Goal: Task Accomplishment & Management: Use online tool/utility

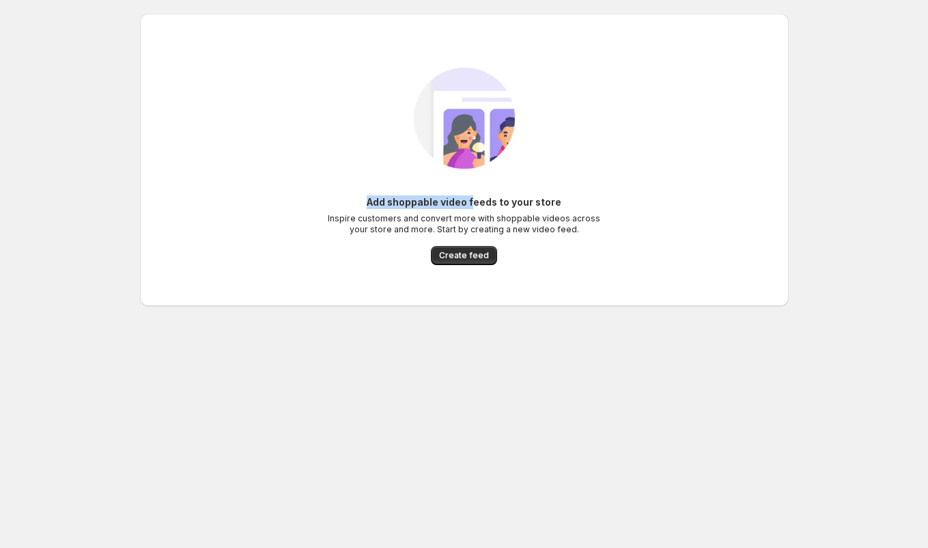
drag, startPoint x: 372, startPoint y: 200, endPoint x: 473, endPoint y: 207, distance: 102.0
click at [473, 207] on h6 "Add shoppable video feeds to your store" at bounding box center [464, 202] width 195 height 14
click at [503, 206] on h6 "Add shoppable video feeds to your store" at bounding box center [464, 202] width 195 height 14
drag, startPoint x: 339, startPoint y: 217, endPoint x: 374, endPoint y: 217, distance: 35.5
click at [374, 217] on p "Inspire customers and convert more with shoppable videos across your store and …" at bounding box center [464, 224] width 273 height 22
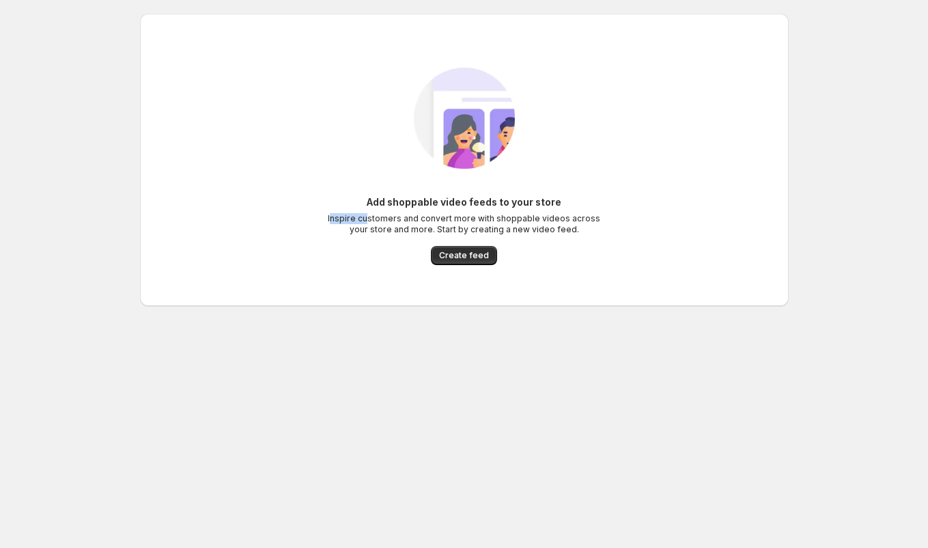
click at [436, 221] on p "Inspire customers and convert more with shoppable videos across your store and …" at bounding box center [464, 224] width 273 height 22
click at [468, 254] on span "Create feed" at bounding box center [464, 255] width 50 height 11
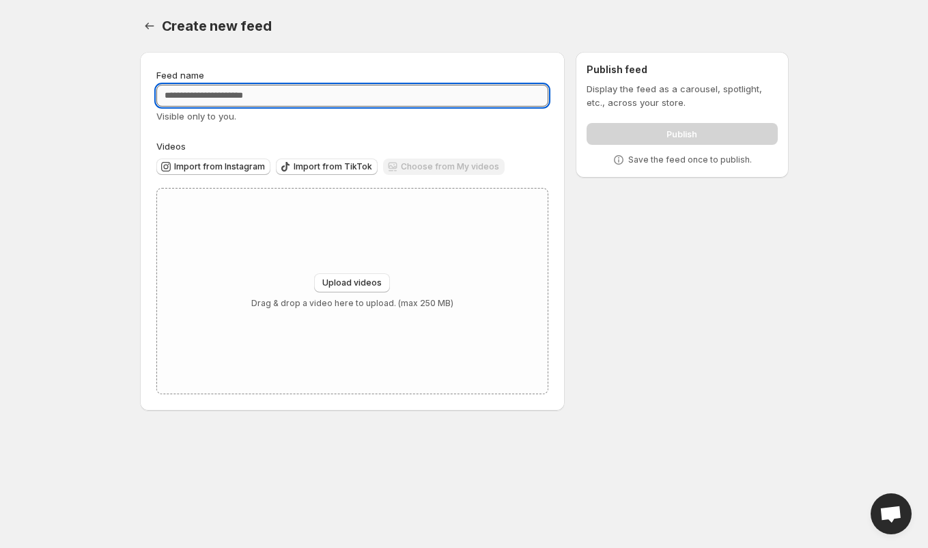
click at [226, 92] on input "Feed name" at bounding box center [352, 96] width 393 height 22
type input "*"
type input "*********"
click at [357, 288] on span "Upload videos" at bounding box center [351, 282] width 59 height 11
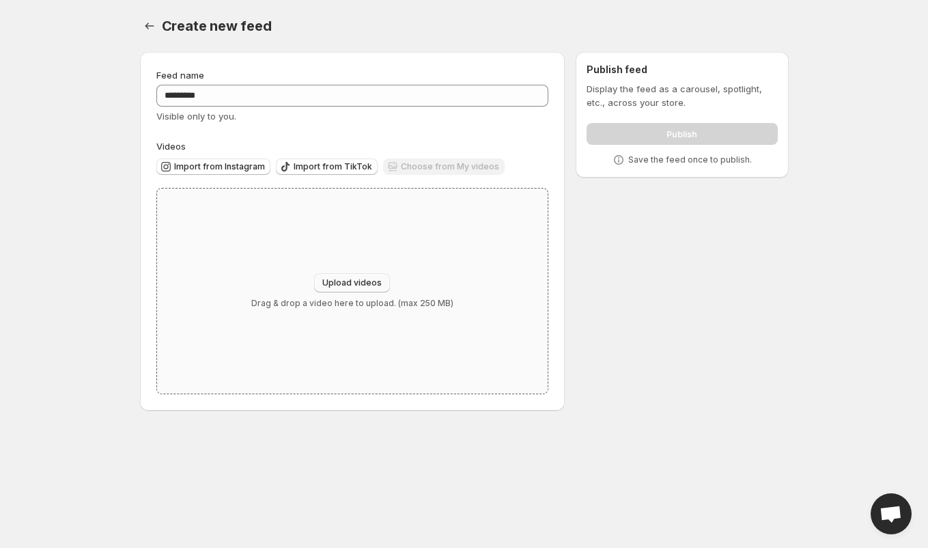
type input "**********"
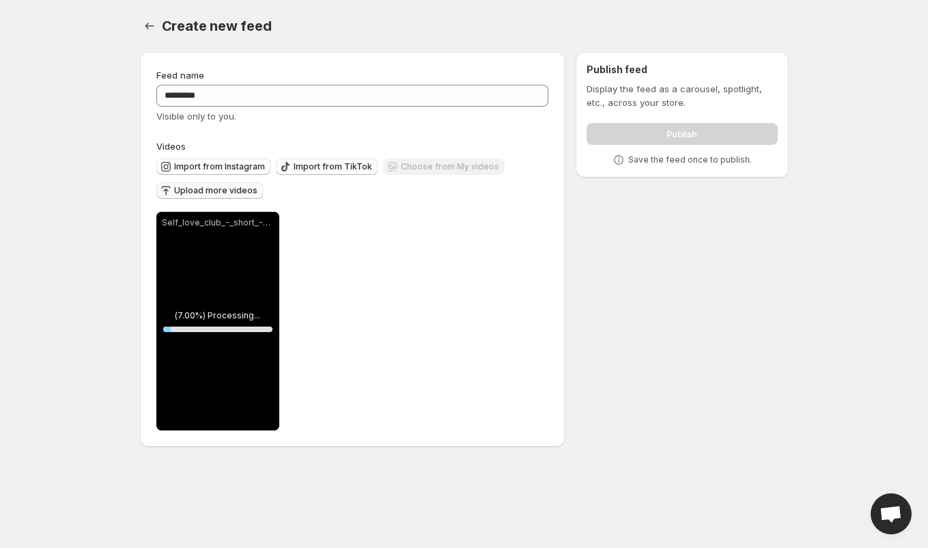
click at [213, 191] on span "Upload more videos" at bounding box center [215, 190] width 83 height 11
click at [228, 173] on button "Import from Instagram" at bounding box center [213, 166] width 114 height 16
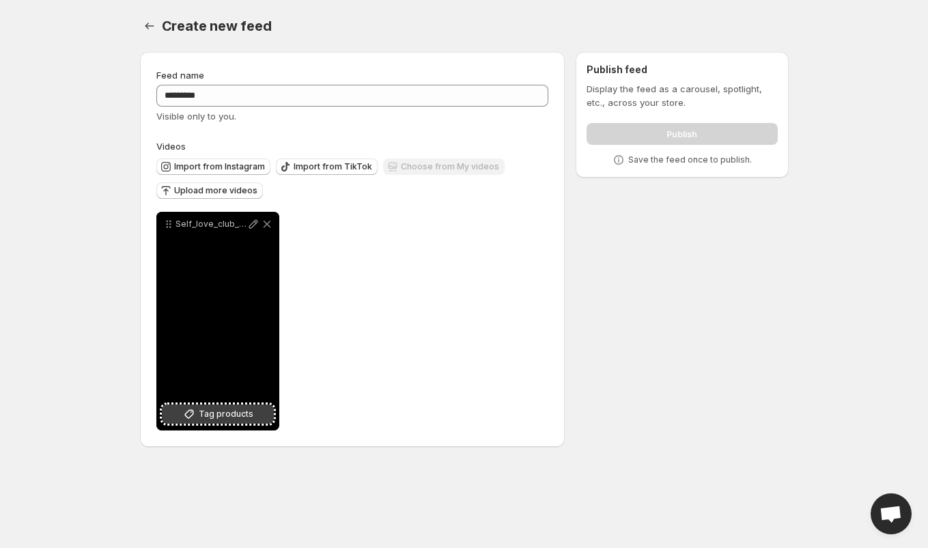
click at [216, 416] on span "Tag products" at bounding box center [226, 414] width 55 height 14
click at [206, 420] on span "Tag products" at bounding box center [226, 414] width 55 height 14
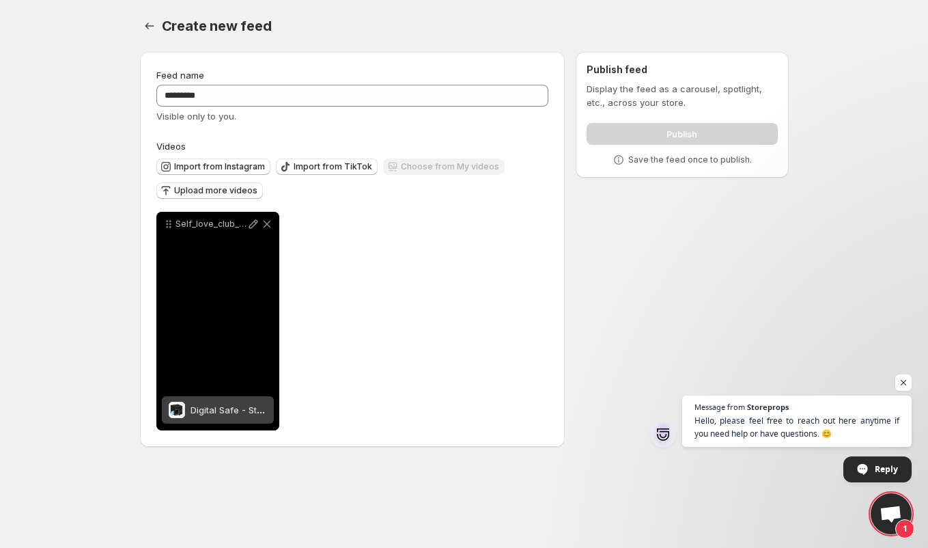
click at [224, 417] on div "Digital Safe - Standard, 14 x 10 x 10"" at bounding box center [229, 409] width 76 height 27
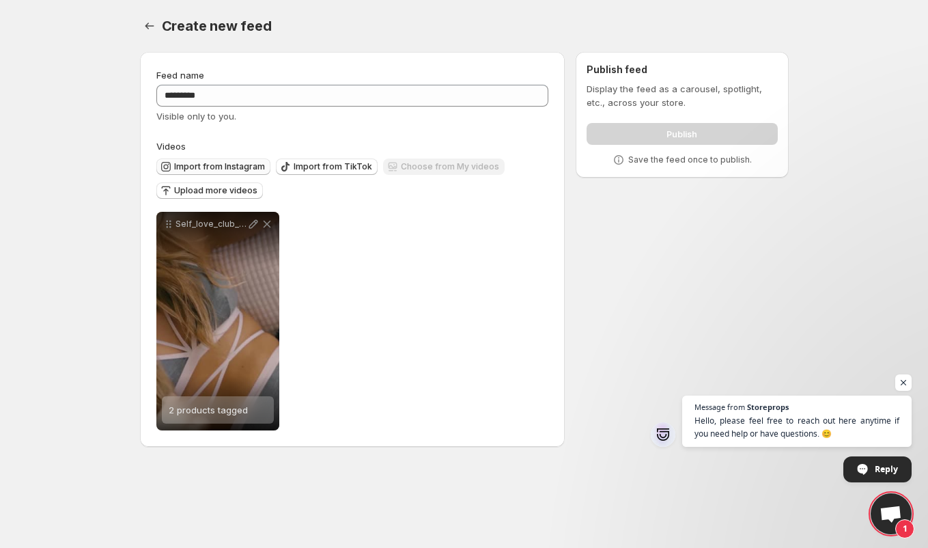
click at [219, 167] on span "Import from Instagram" at bounding box center [219, 166] width 91 height 11
click at [306, 164] on span "Import from TikTok" at bounding box center [333, 166] width 79 height 11
click at [443, 169] on div "Choose from My videos" at bounding box center [444, 167] width 122 height 18
click at [222, 191] on span "Upload more videos" at bounding box center [215, 190] width 83 height 11
click at [206, 188] on span "Upload more videos" at bounding box center [215, 190] width 83 height 11
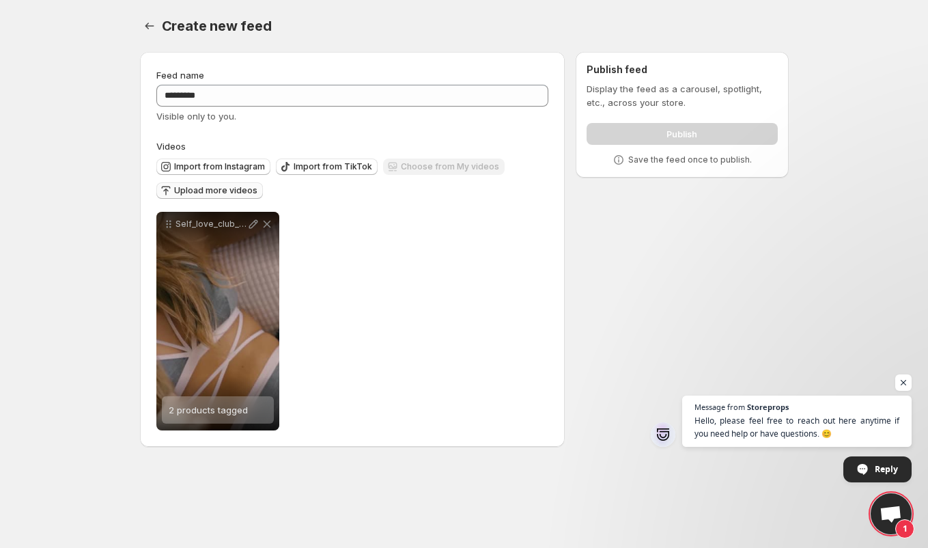
click at [198, 189] on span "Upload more videos" at bounding box center [215, 190] width 83 height 11
click at [897, 385] on span "Open chat" at bounding box center [903, 382] width 17 height 17
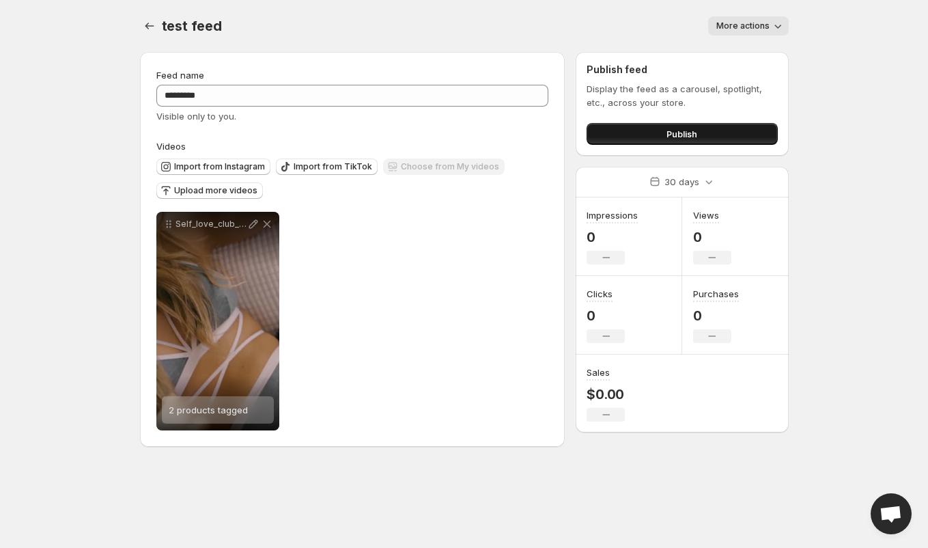
click at [625, 133] on button "Publish" at bounding box center [682, 134] width 191 height 22
click at [150, 20] on icon "Settings" at bounding box center [150, 26] width 14 height 14
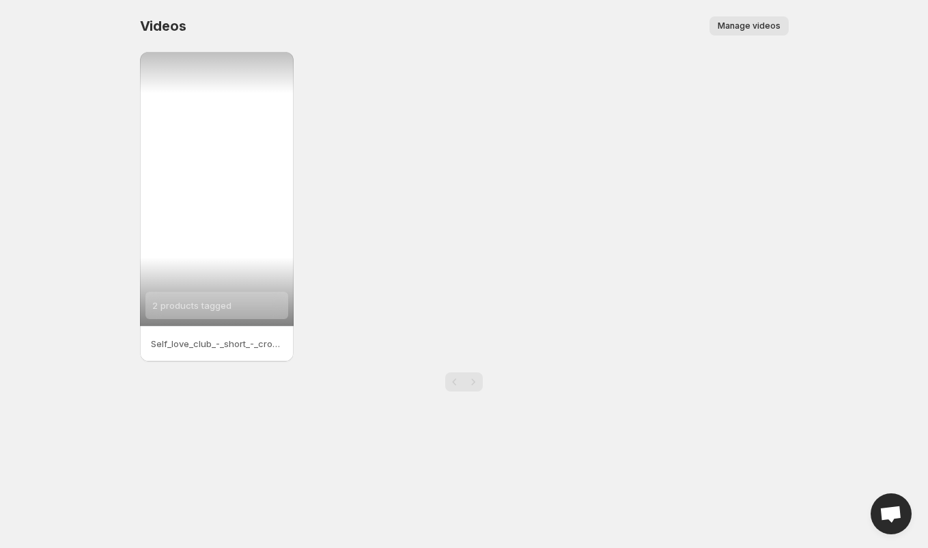
click at [218, 171] on div "2 products tagged" at bounding box center [217, 189] width 154 height 274
click at [201, 214] on div "2 products tagged" at bounding box center [217, 189] width 154 height 274
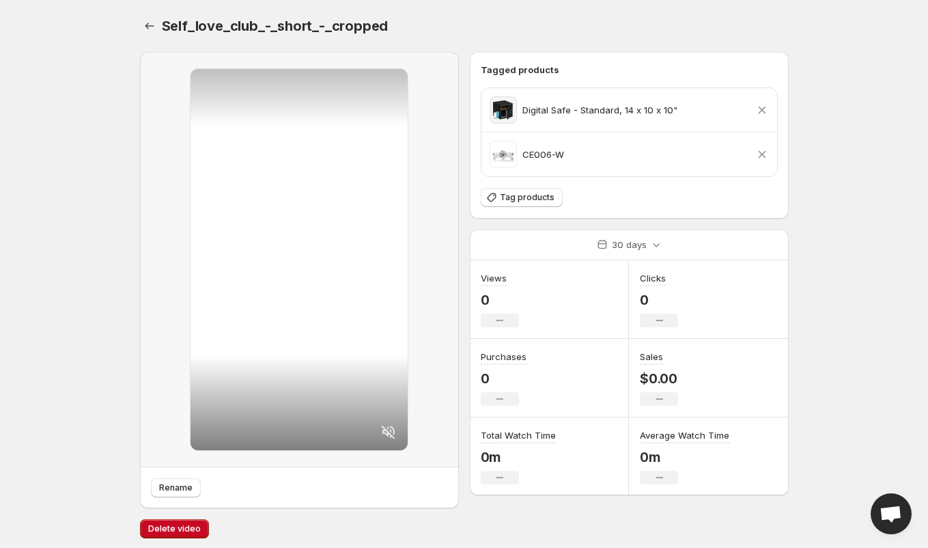
scroll to position [3, 0]
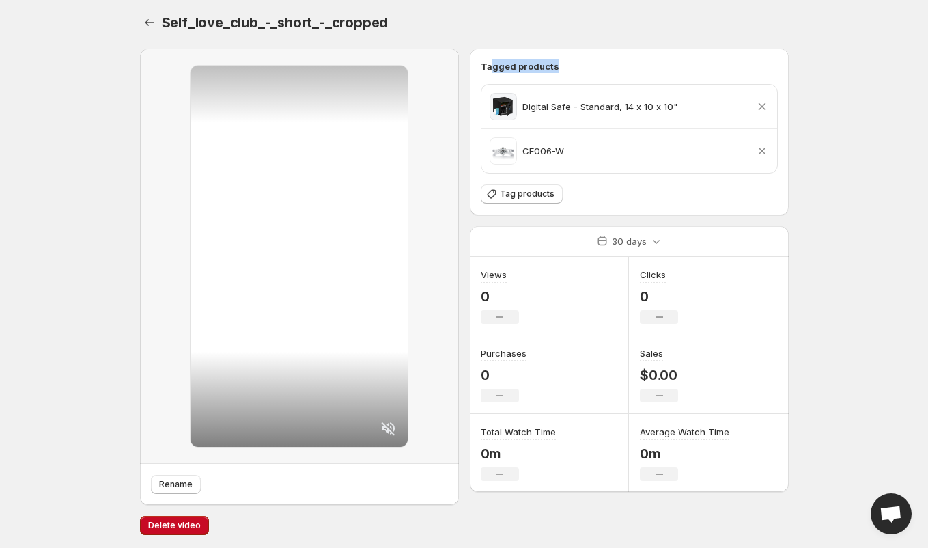
drag, startPoint x: 491, startPoint y: 62, endPoint x: 557, endPoint y: 62, distance: 66.3
click at [557, 62] on h6 "Tagged products" at bounding box center [629, 66] width 297 height 14
click at [533, 76] on div "Tagged products Digital Safe - Standard, 14 x 10 x 10" Remove product CE006-W R…" at bounding box center [629, 131] width 297 height 145
click at [390, 422] on icon at bounding box center [388, 428] width 14 height 14
click at [389, 430] on icon at bounding box center [388, 428] width 16 height 16
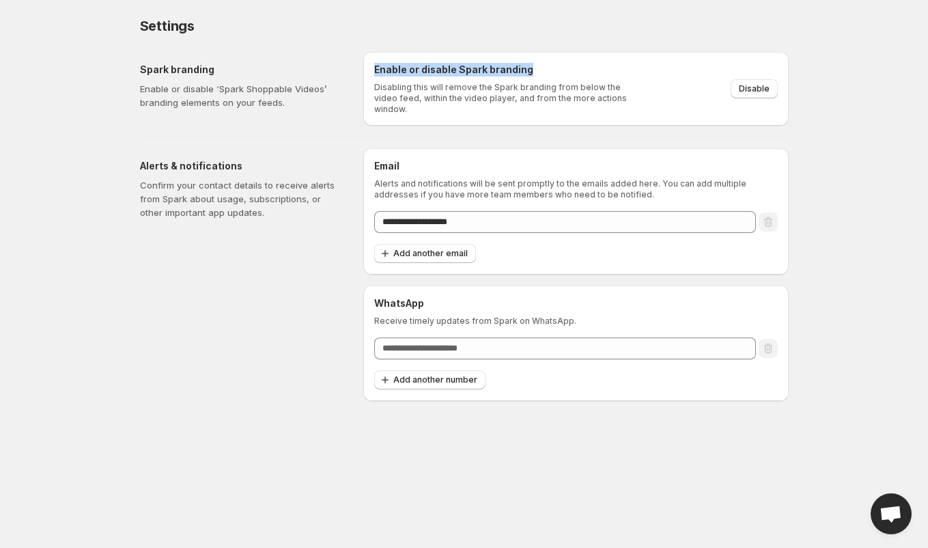
drag, startPoint x: 369, startPoint y: 69, endPoint x: 599, endPoint y: 69, distance: 230.2
click at [599, 69] on div "Enable or disable Spark branding Disabling this will remove the Spark branding …" at bounding box center [576, 89] width 426 height 74
click at [647, 89] on div "Disable" at bounding box center [712, 88] width 131 height 19
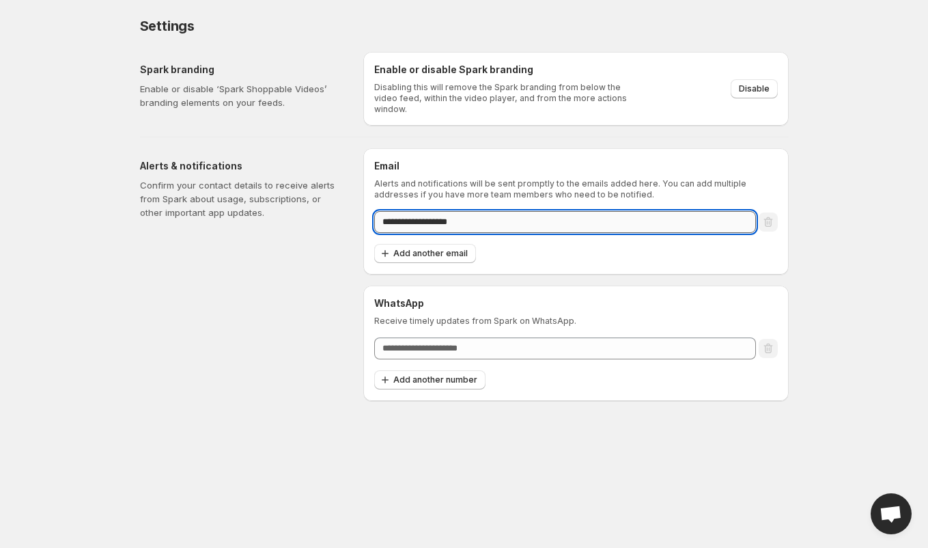
click at [481, 223] on input "**********" at bounding box center [565, 222] width 382 height 22
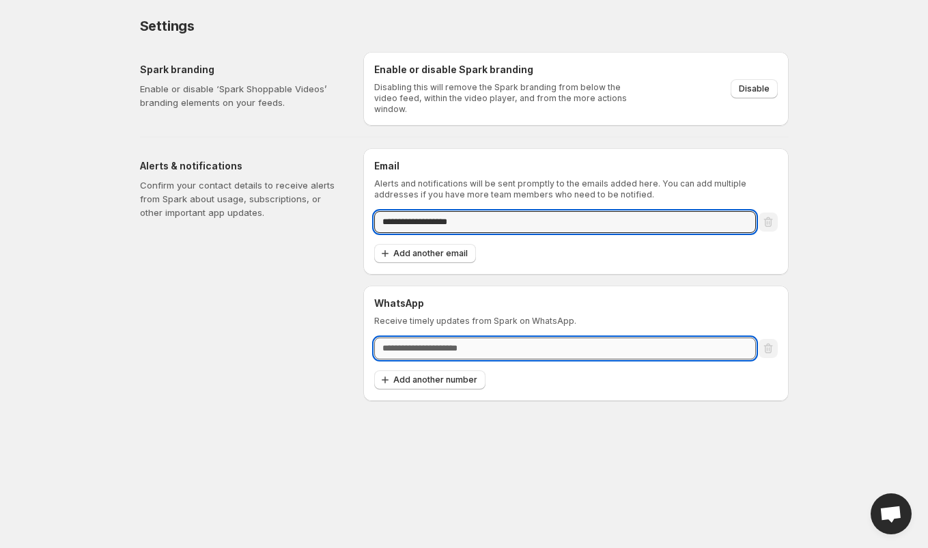
click at [417, 340] on input "text" at bounding box center [565, 348] width 382 height 22
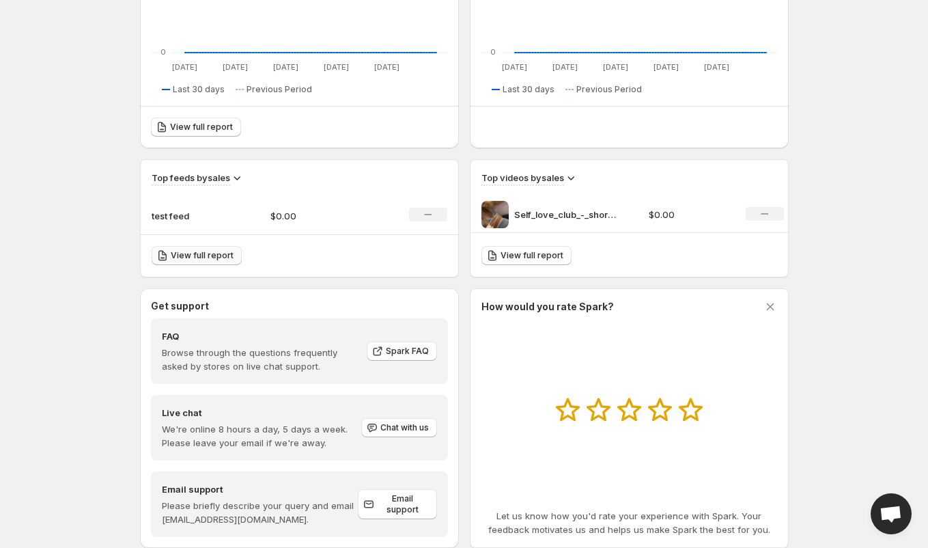
scroll to position [354, 0]
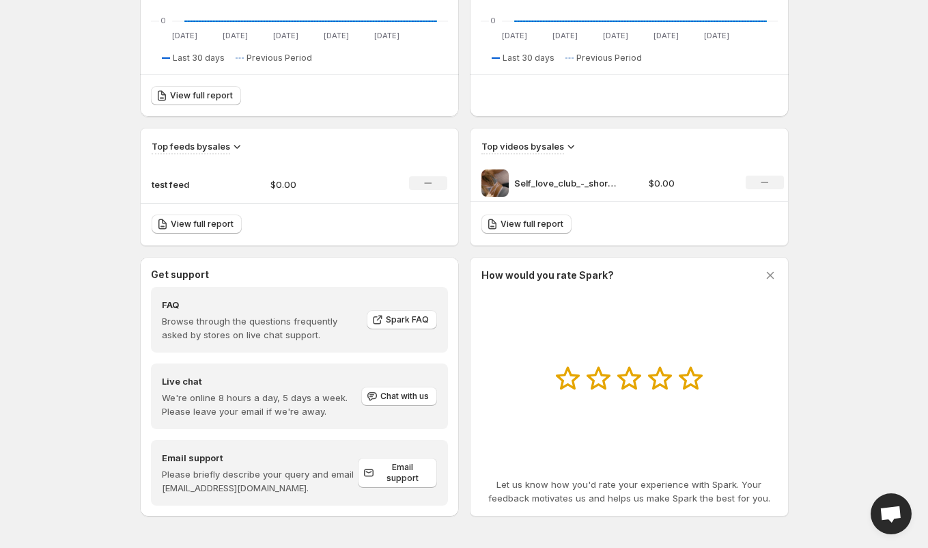
click at [173, 182] on p "test feed" at bounding box center [186, 185] width 68 height 14
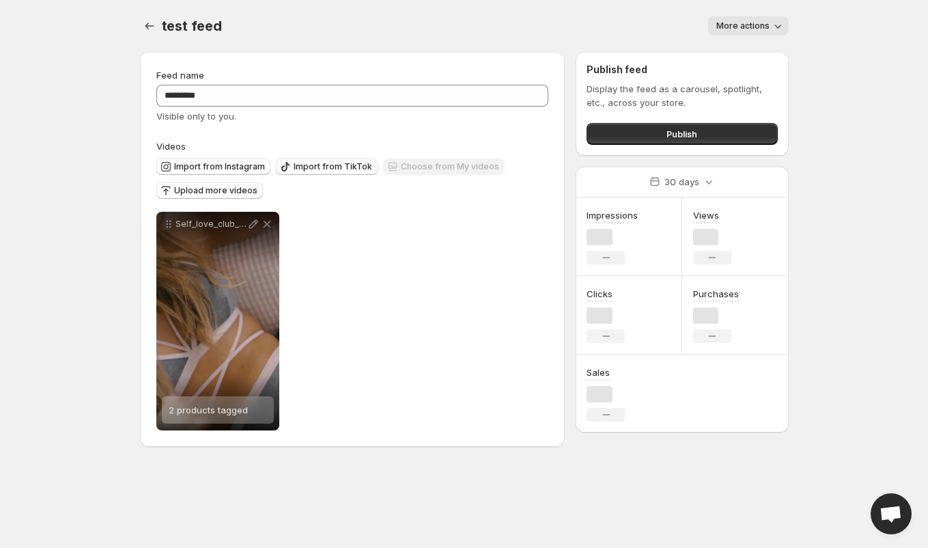
click at [430, 181] on div "Import from Instagram Import from TikTok Choose from My videos Upload more vide…" at bounding box center [350, 177] width 398 height 48
click at [147, 26] on icon "Settings" at bounding box center [150, 26] width 14 height 14
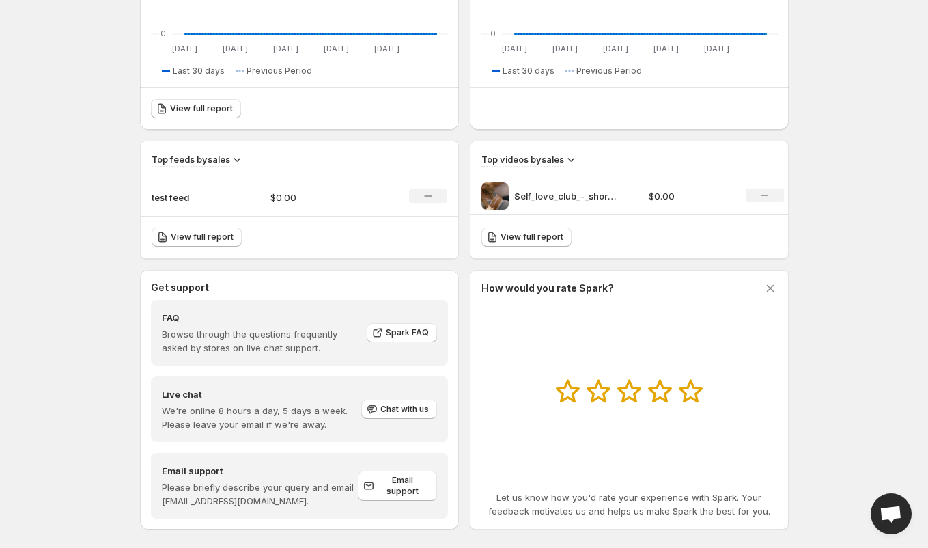
scroll to position [354, 0]
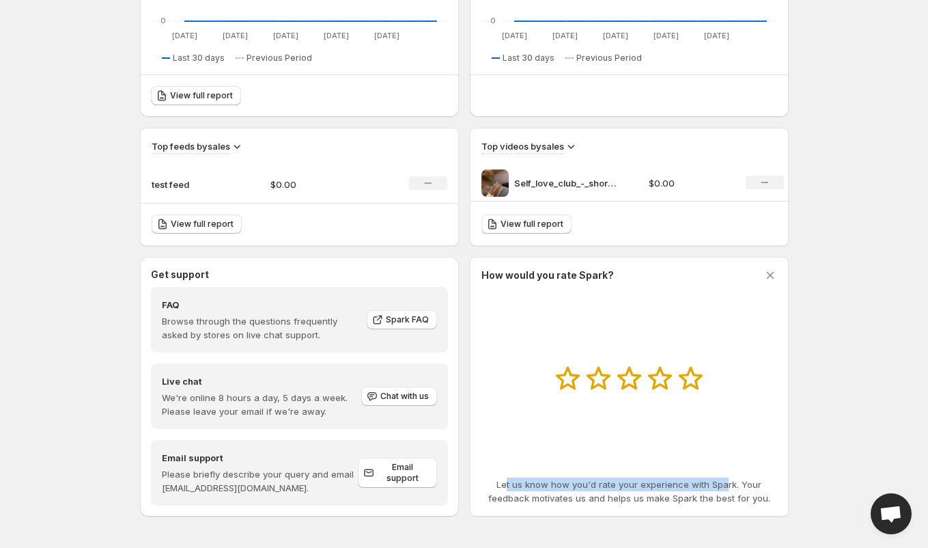
drag, startPoint x: 508, startPoint y: 486, endPoint x: 730, endPoint y: 486, distance: 222.0
click at [730, 486] on p "Let us know how you'd rate your experience with Spark. Your feedback motivates …" at bounding box center [630, 490] width 296 height 27
click at [750, 498] on p "Let us know how you'd rate your experience with Spark. Your feedback motivates …" at bounding box center [630, 490] width 296 height 27
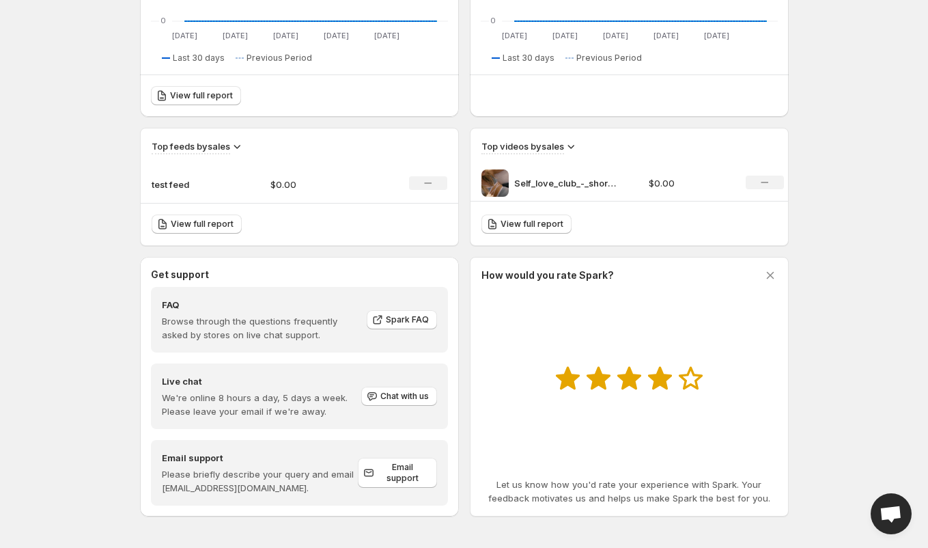
click at [664, 371] on icon at bounding box center [659, 378] width 25 height 24
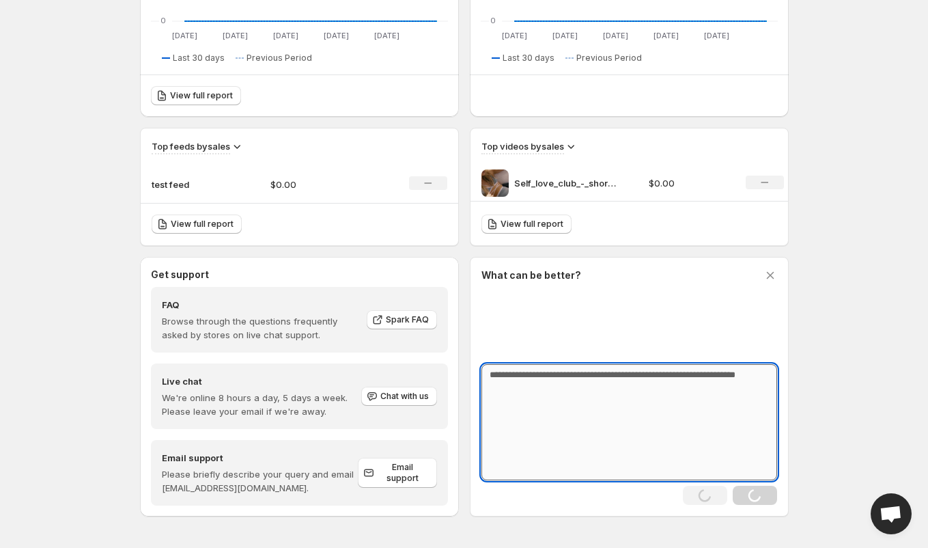
click at [686, 436] on textarea at bounding box center [630, 422] width 296 height 116
click at [778, 274] on div "What can be better? Please let us know what went wrongundefined and we’ll do ou…" at bounding box center [629, 387] width 319 height 260
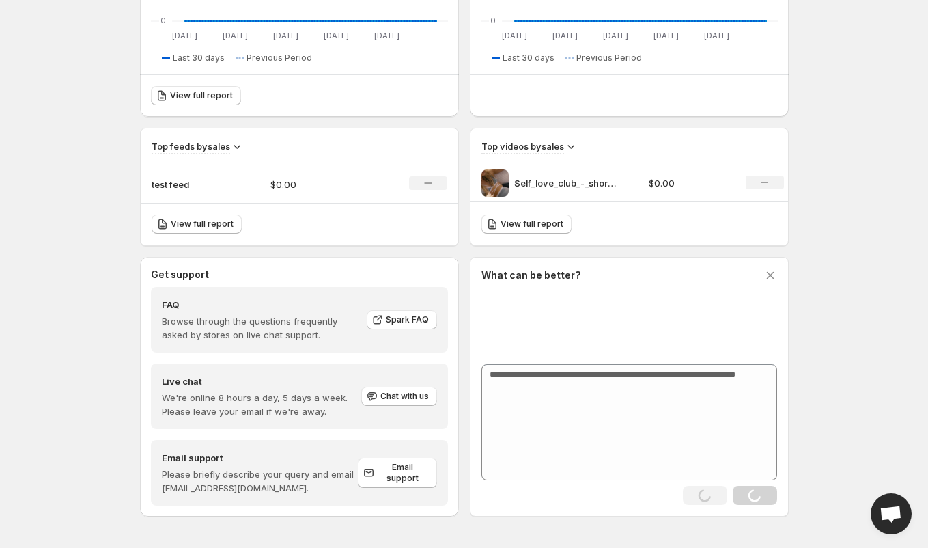
click at [764, 275] on icon at bounding box center [771, 275] width 14 height 14
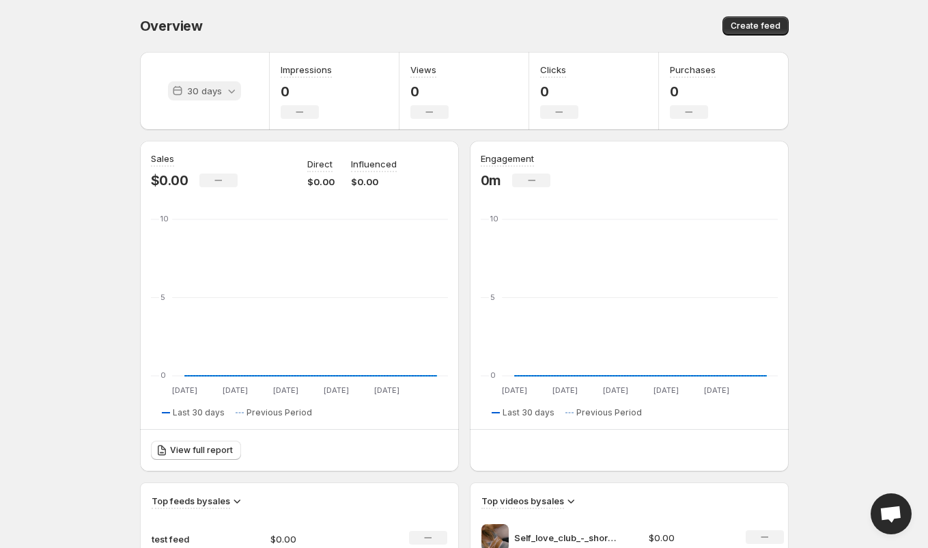
click at [225, 91] on icon at bounding box center [232, 91] width 14 height 14
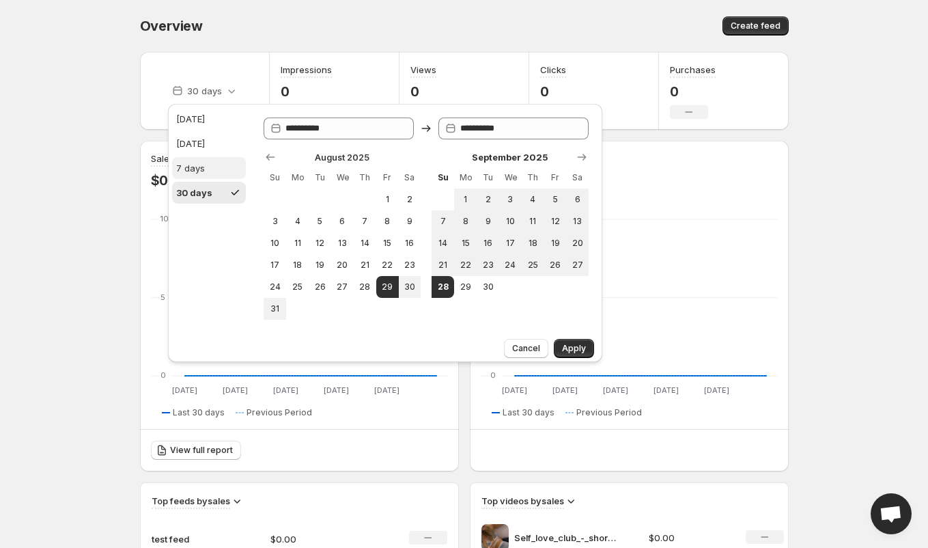
click at [191, 171] on div "7 days" at bounding box center [190, 168] width 29 height 14
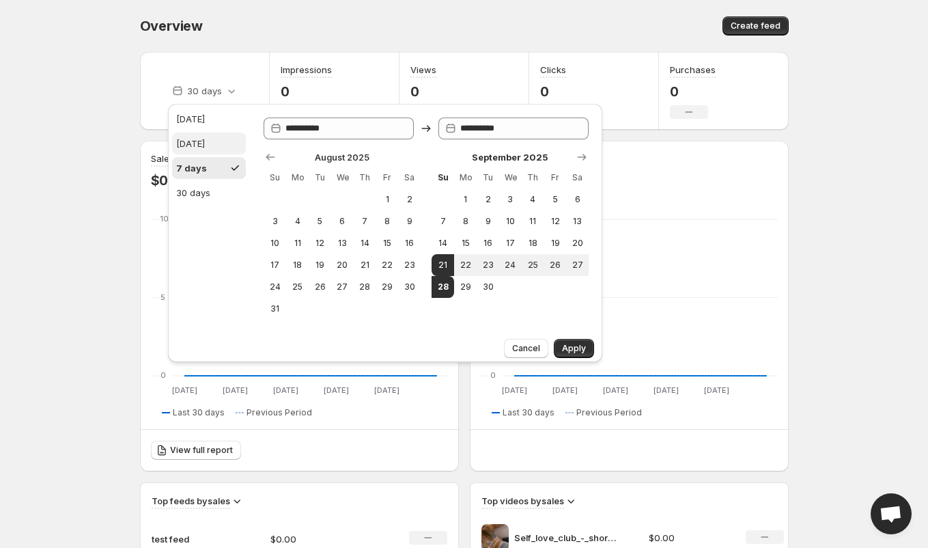
click at [205, 150] on div "[DATE]" at bounding box center [190, 144] width 29 height 14
type input "**********"
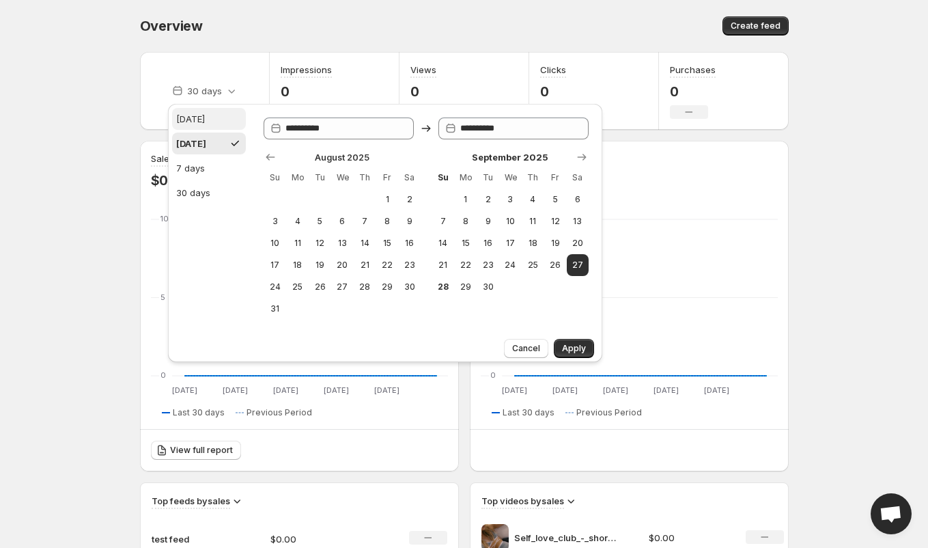
click at [202, 121] on button "[DATE]" at bounding box center [209, 119] width 74 height 22
type input "**********"
click at [204, 156] on ul "[DATE] [DATE] 7 days 30 days" at bounding box center [209, 156] width 74 height 96
click at [202, 145] on div "[DATE]" at bounding box center [190, 144] width 29 height 14
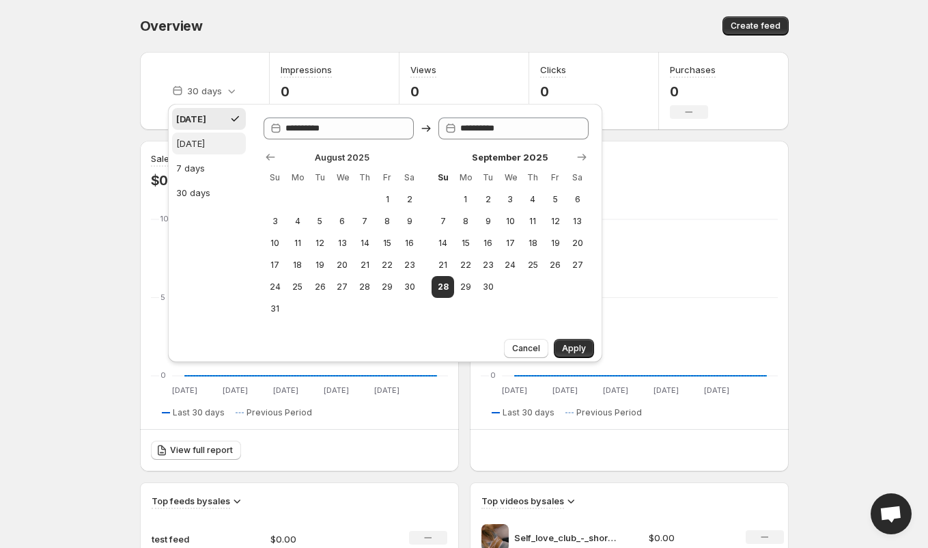
type input "**********"
click at [202, 166] on div "7 days" at bounding box center [190, 168] width 29 height 14
type input "**********"
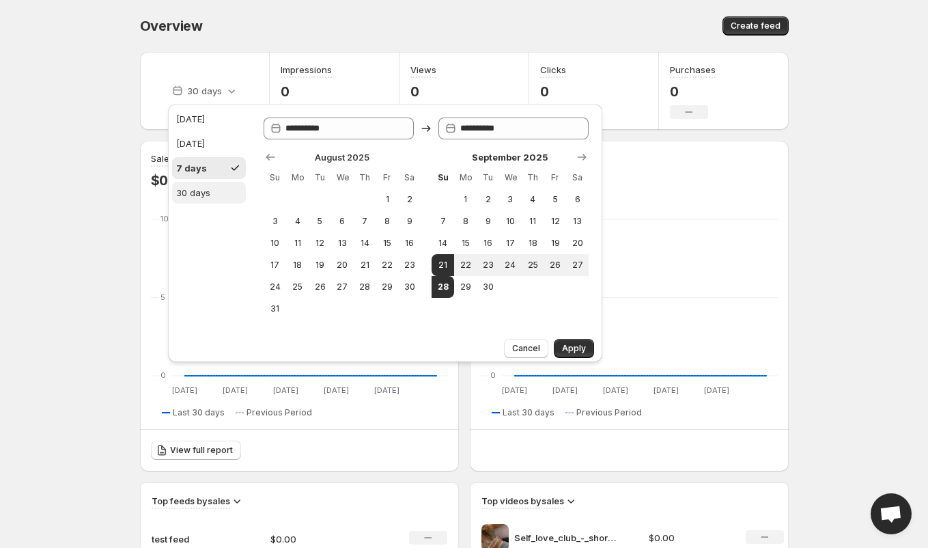
click at [203, 191] on div "30 days" at bounding box center [193, 193] width 34 height 14
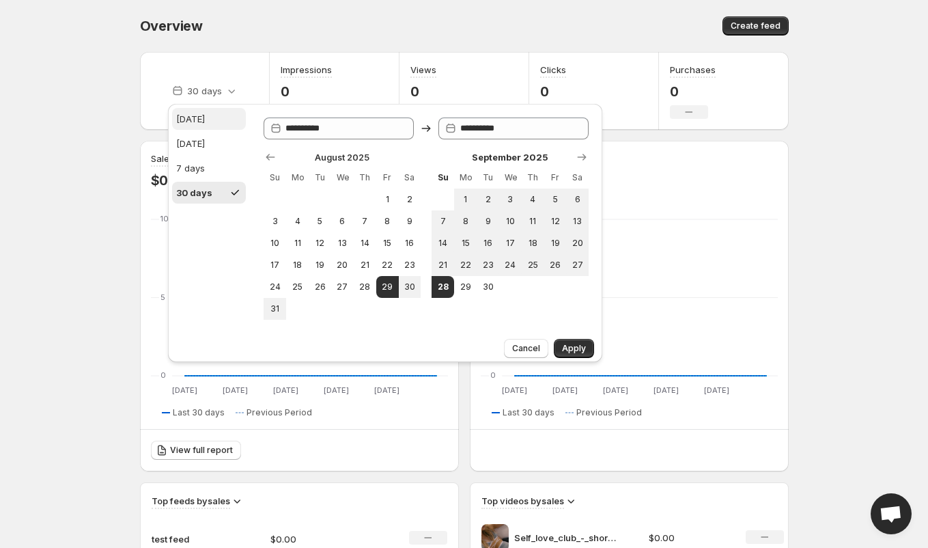
click at [205, 117] on button "[DATE]" at bounding box center [209, 119] width 74 height 22
type input "**********"
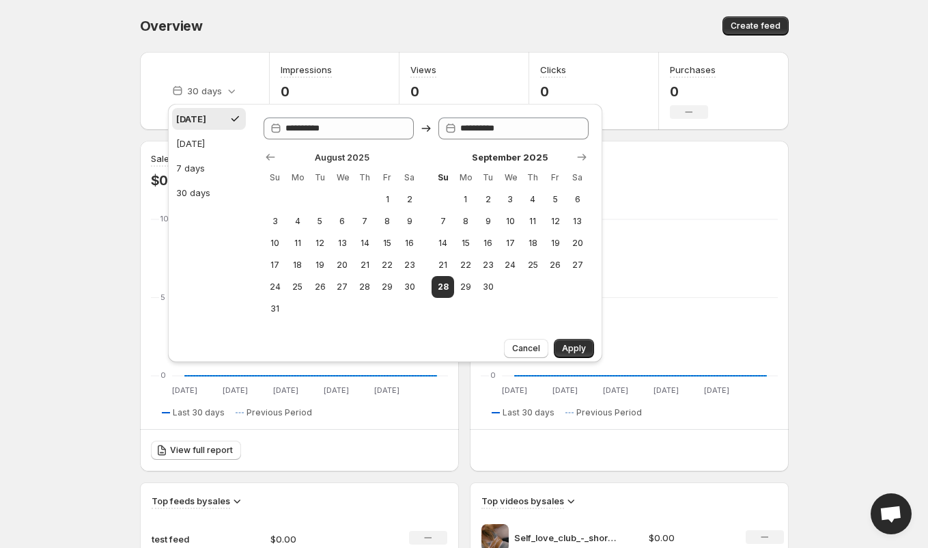
click at [469, 35] on div "Create feed" at bounding box center [628, 25] width 320 height 19
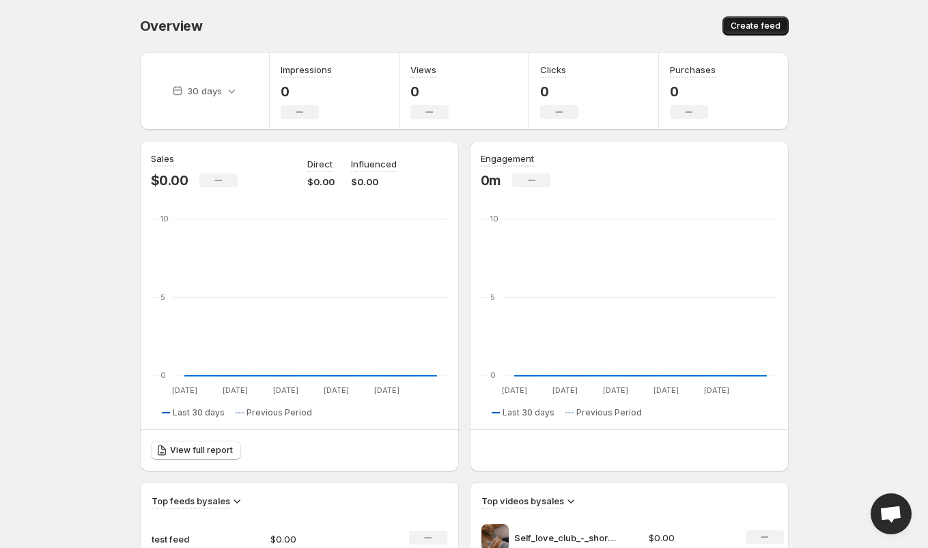
click at [749, 31] on span "Create feed" at bounding box center [756, 25] width 50 height 11
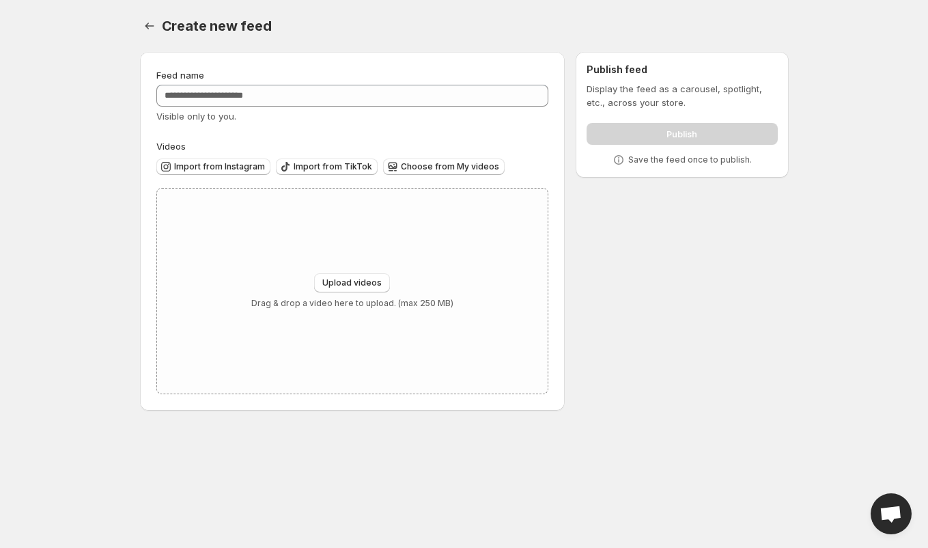
click at [749, 31] on div "Create new feed" at bounding box center [475, 25] width 627 height 19
click at [228, 171] on span "Import from Instagram" at bounding box center [219, 166] width 91 height 11
click at [309, 167] on span "Import from TikTok" at bounding box center [333, 166] width 79 height 11
click at [422, 156] on div "Import from Instagram Import from TikTok Choose from My videos" at bounding box center [350, 165] width 398 height 24
click at [422, 164] on span "Choose from My videos" at bounding box center [450, 166] width 98 height 11
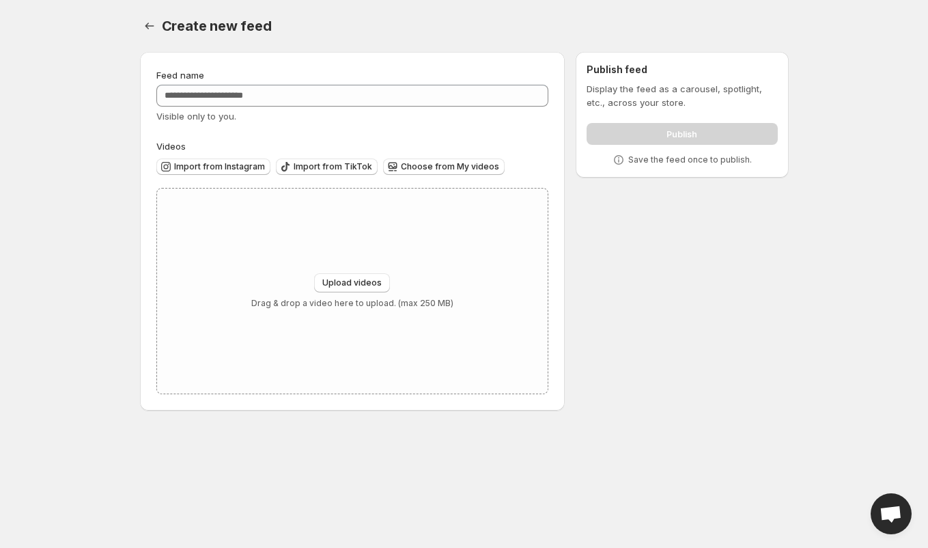
click at [591, 25] on div "Create new feed" at bounding box center [475, 25] width 627 height 19
